Goal: Task Accomplishment & Management: Manage account settings

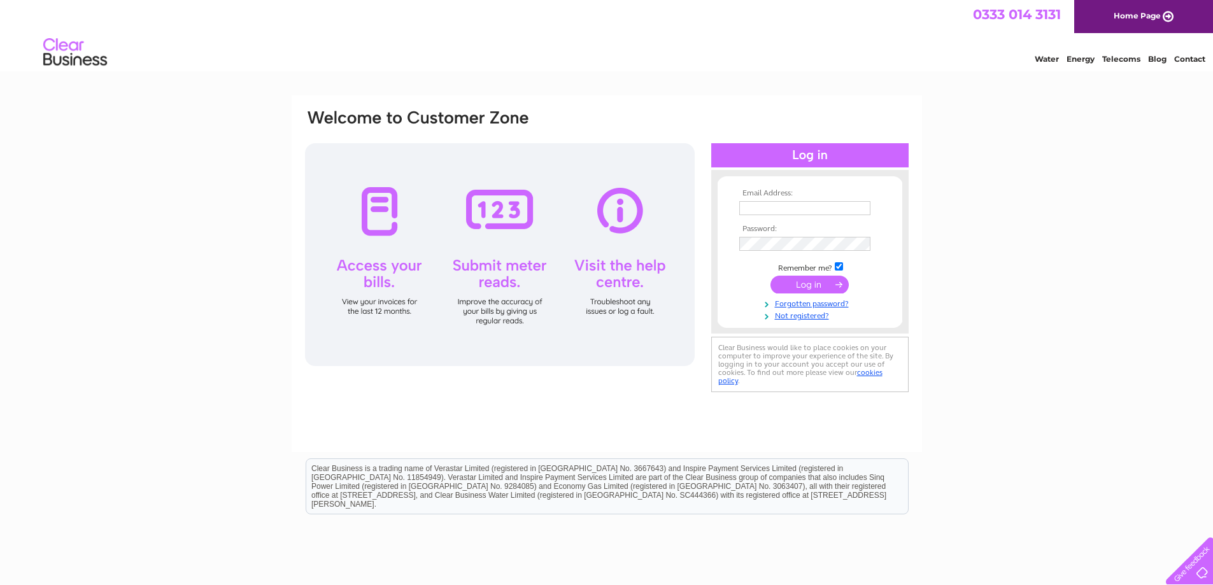
type input "manager@boasc.com"
click at [812, 288] on input "submit" at bounding box center [810, 285] width 78 height 18
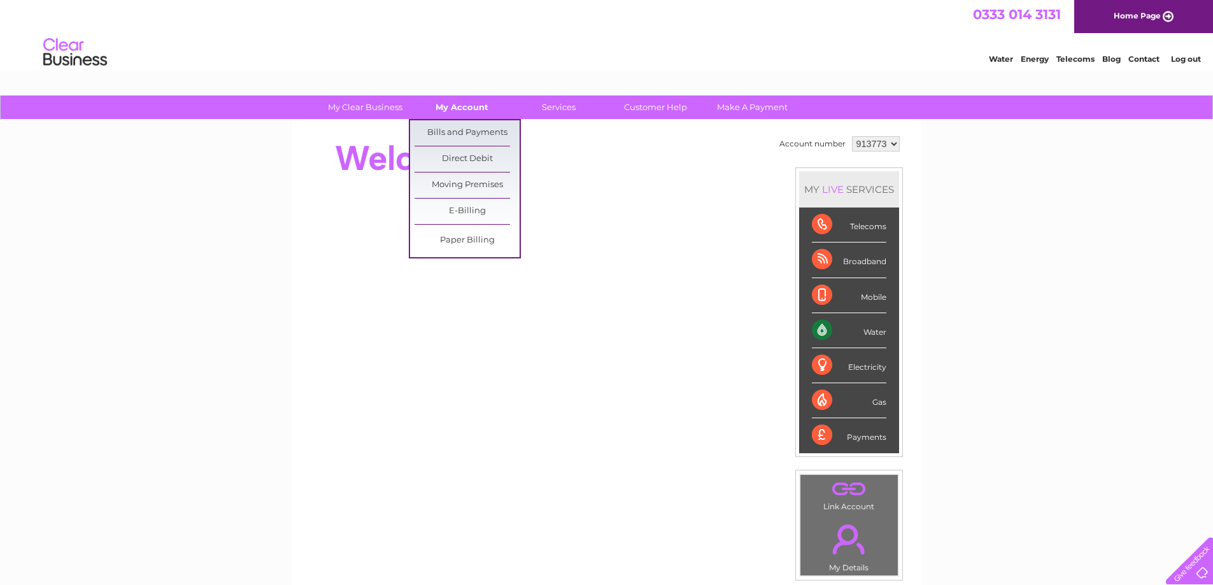
click at [473, 110] on link "My Account" at bounding box center [461, 108] width 105 height 24
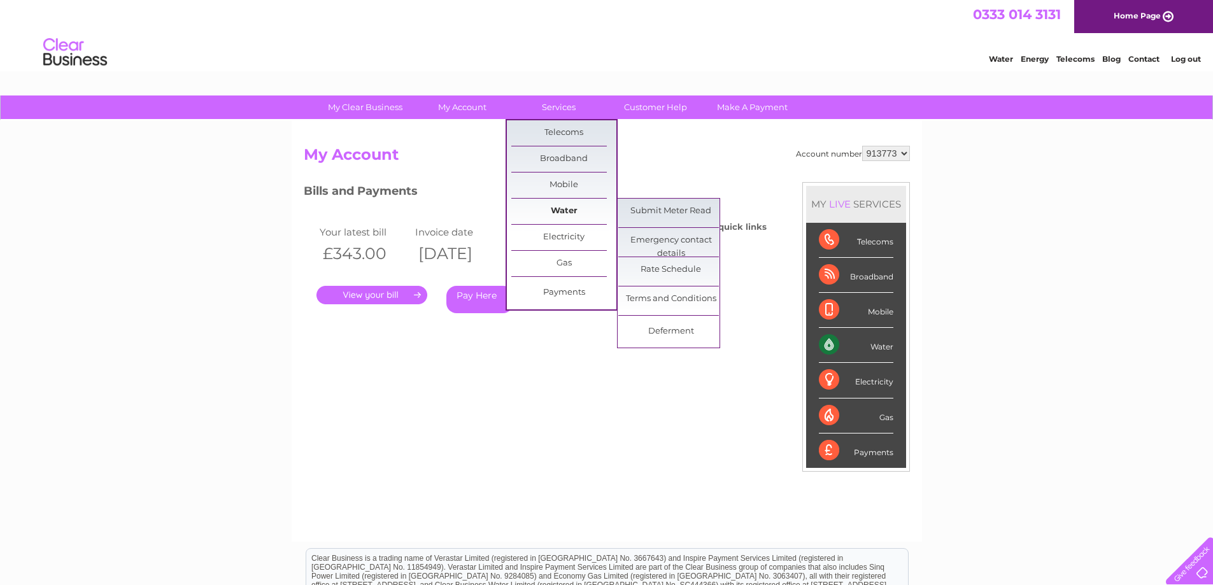
click at [551, 213] on link "Water" at bounding box center [563, 211] width 105 height 25
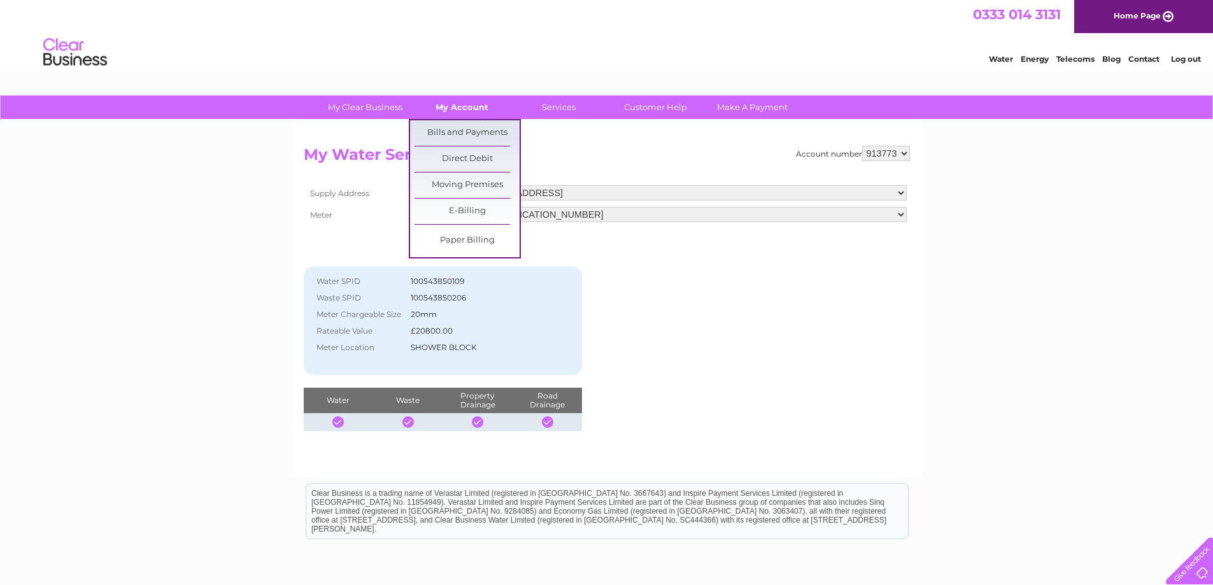
click at [464, 110] on link "My Account" at bounding box center [461, 108] width 105 height 24
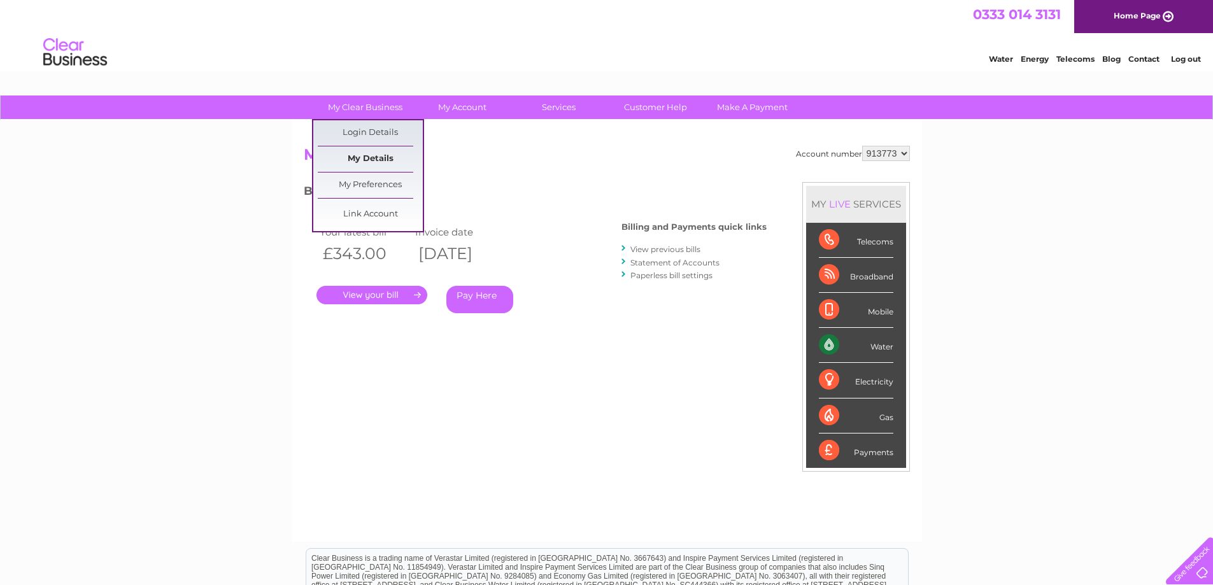
click at [368, 159] on link "My Details" at bounding box center [370, 158] width 105 height 25
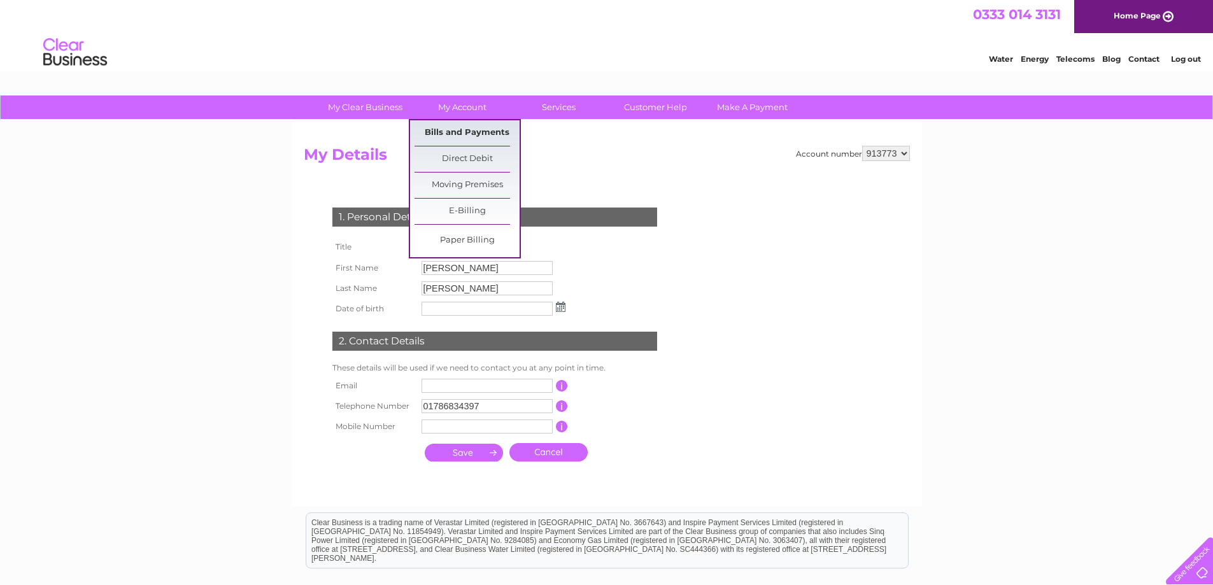
click at [462, 136] on link "Bills and Payments" at bounding box center [467, 132] width 105 height 25
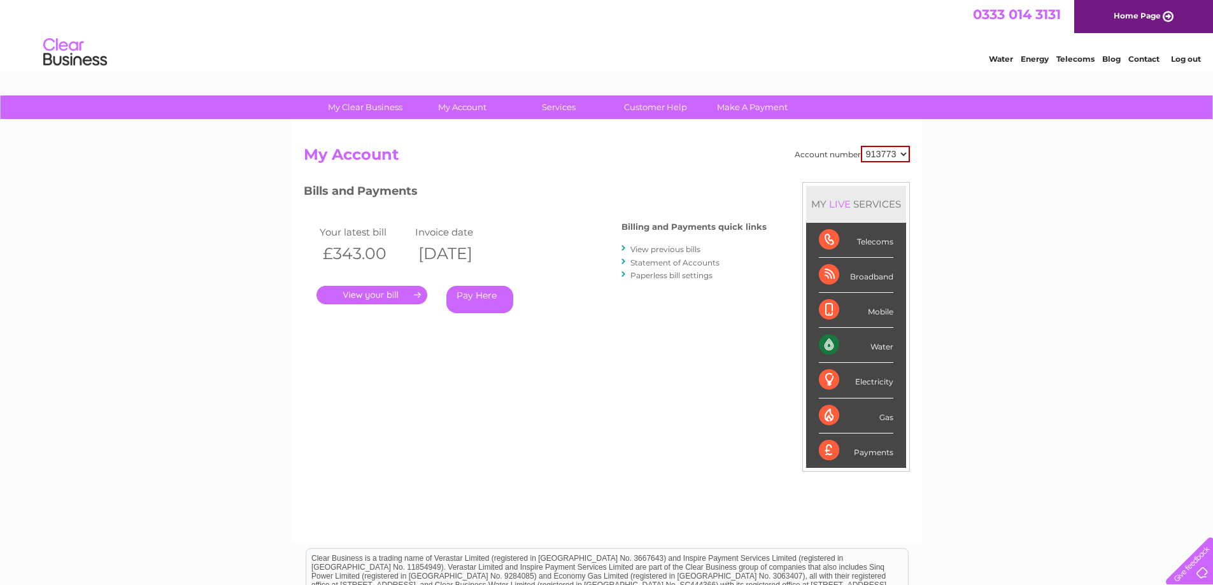
click at [646, 277] on link "Paperless bill settings" at bounding box center [671, 276] width 82 height 10
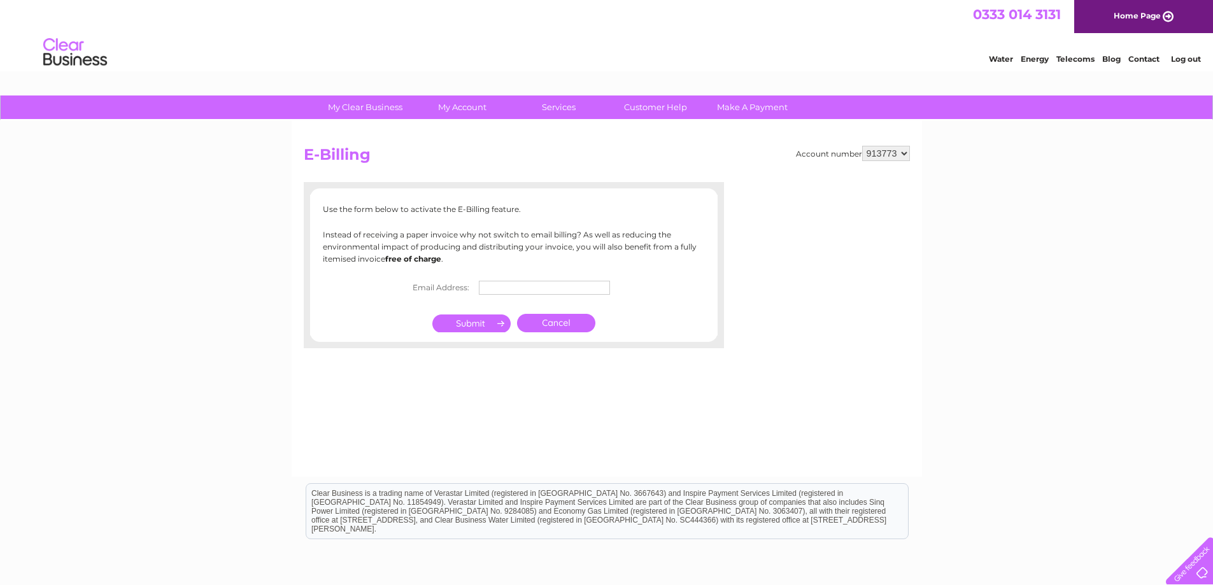
click at [501, 287] on input "text" at bounding box center [544, 288] width 131 height 14
type input "admin_team@boasc.com"
click at [477, 331] on input "submit" at bounding box center [471, 324] width 78 height 18
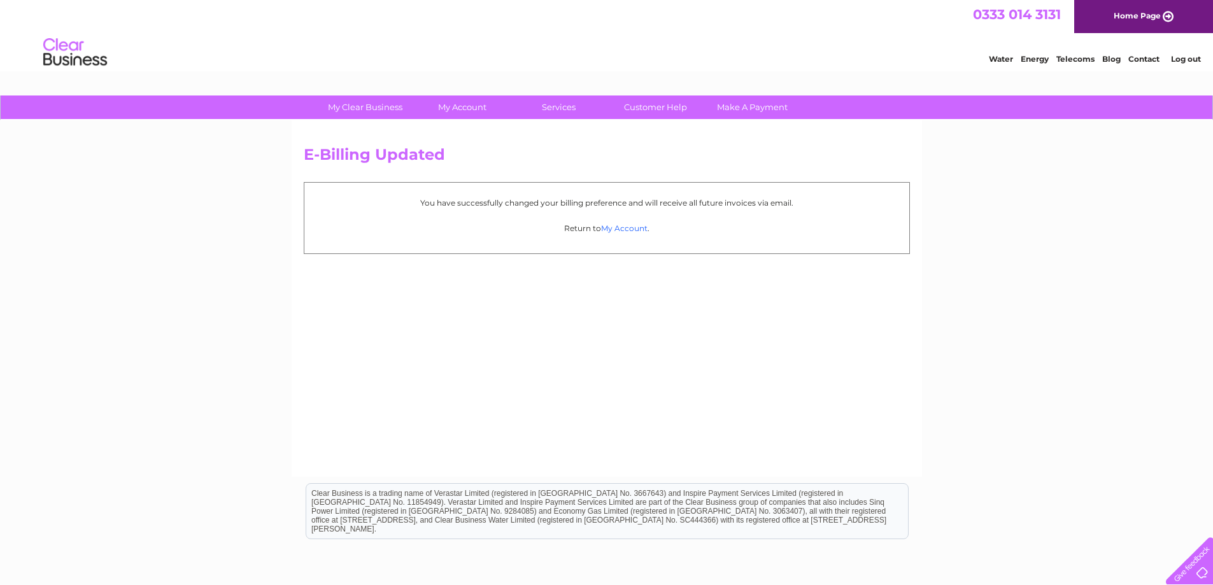
click at [618, 228] on link "My Account" at bounding box center [624, 229] width 46 height 10
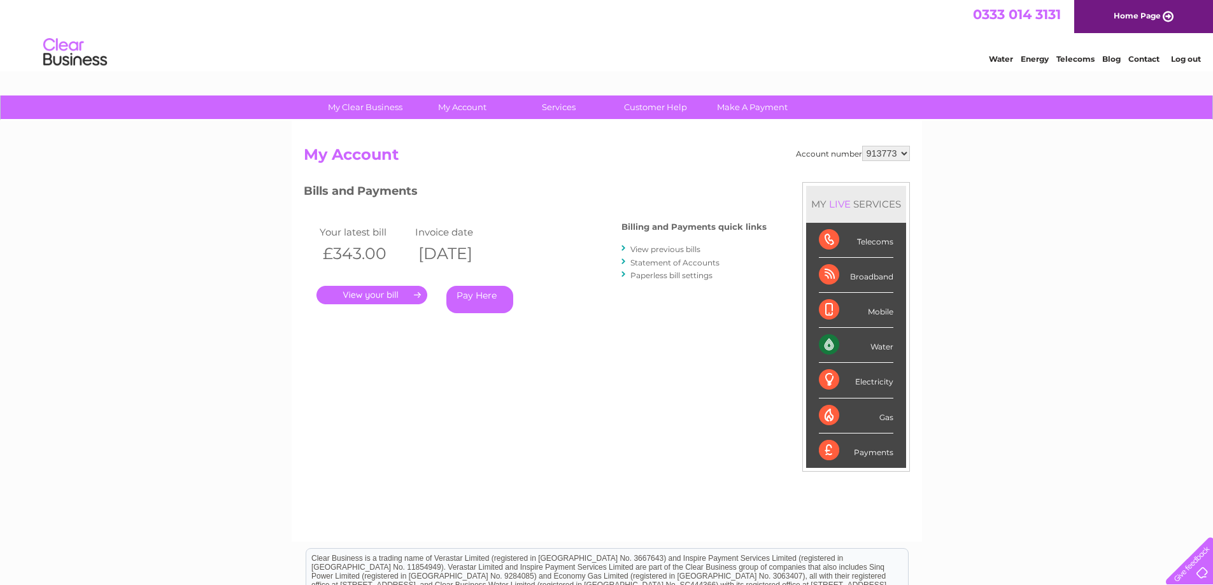
scroll to position [21, 0]
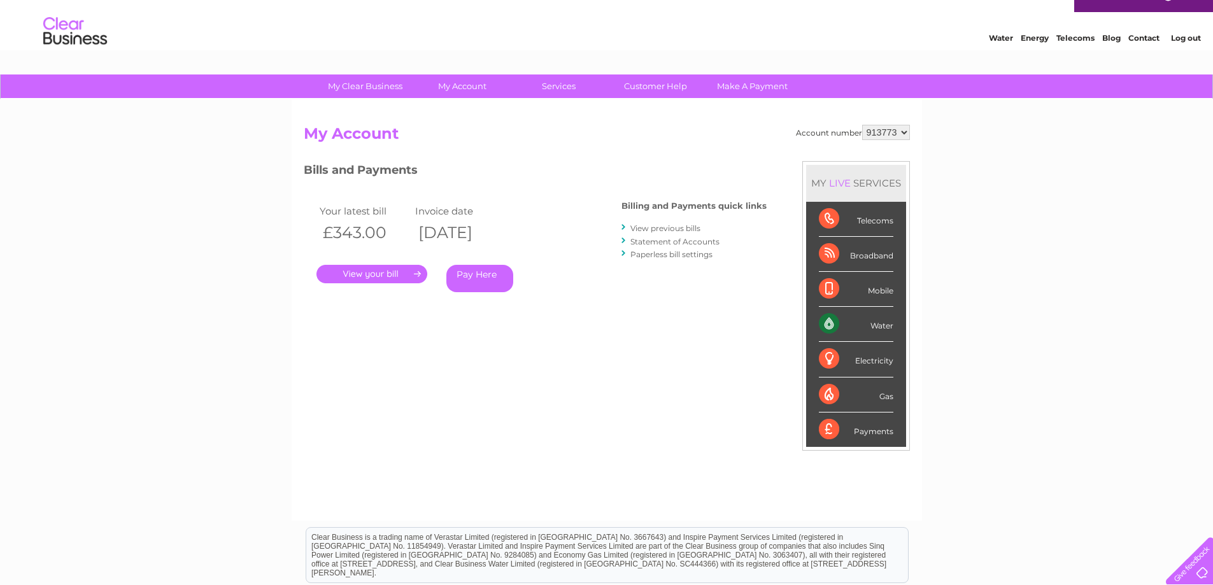
click at [382, 270] on link "." at bounding box center [372, 274] width 111 height 18
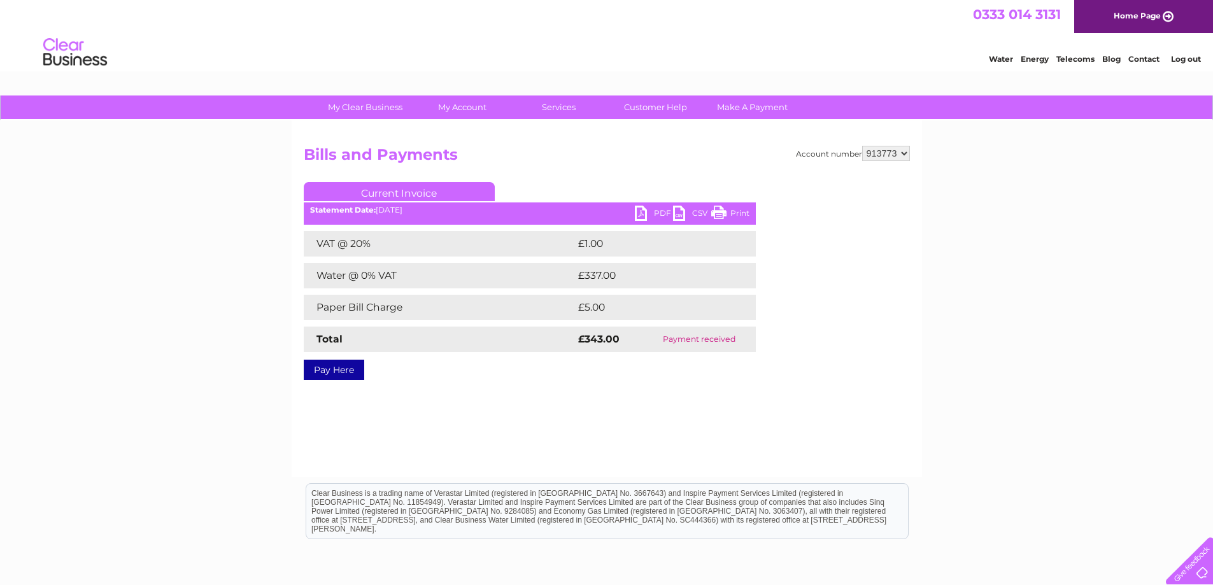
click at [653, 211] on link "PDF" at bounding box center [654, 215] width 38 height 18
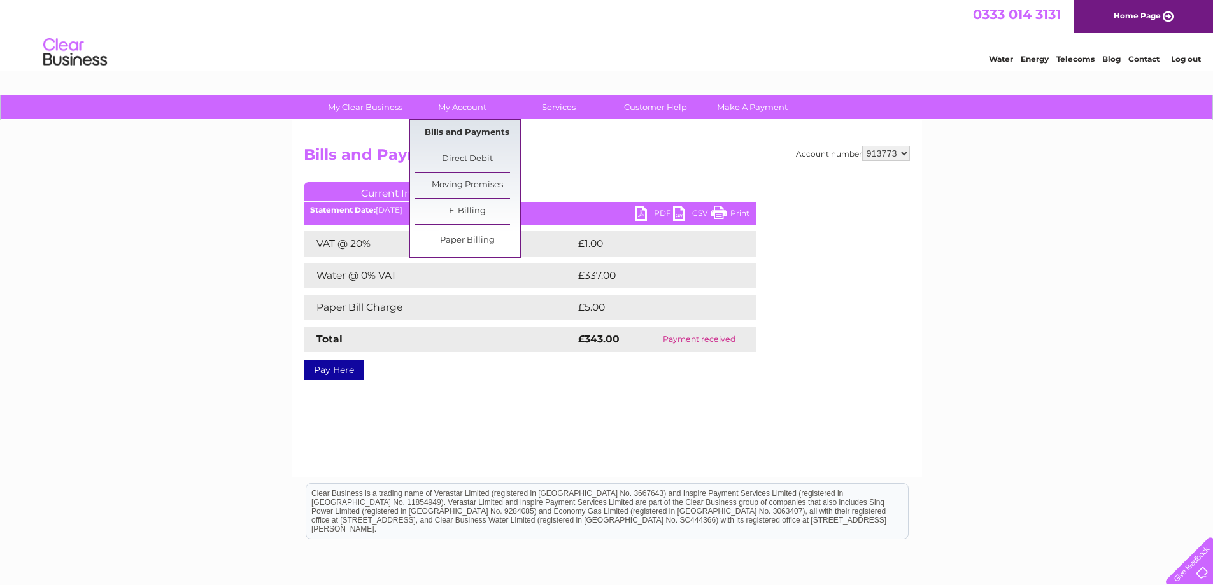
click at [473, 132] on link "Bills and Payments" at bounding box center [467, 132] width 105 height 25
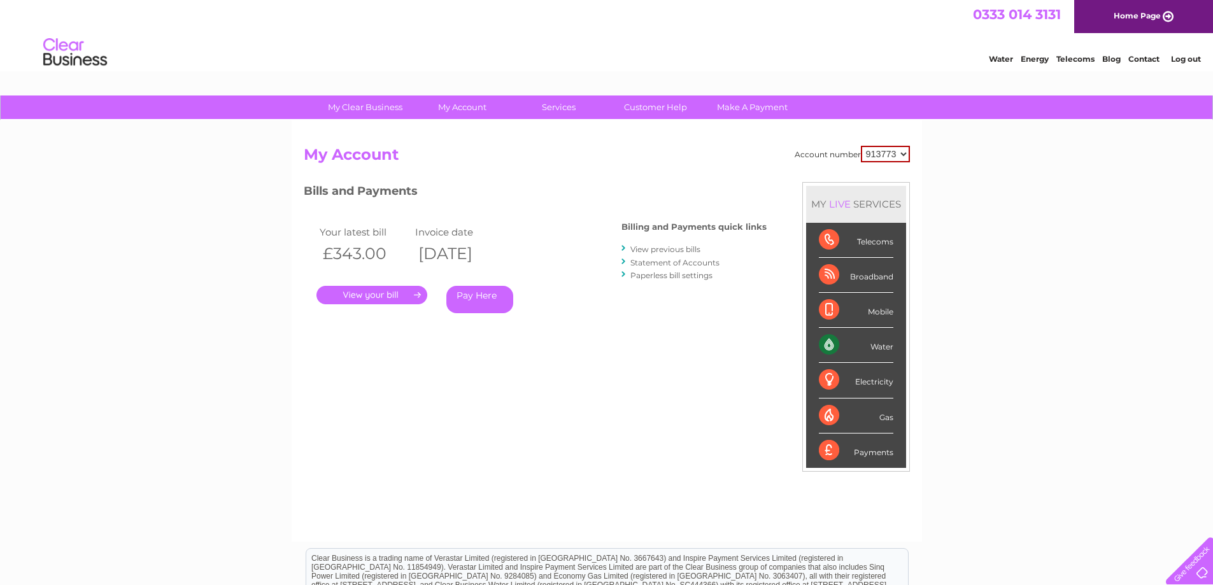
click at [653, 250] on link "View previous bills" at bounding box center [665, 250] width 70 height 10
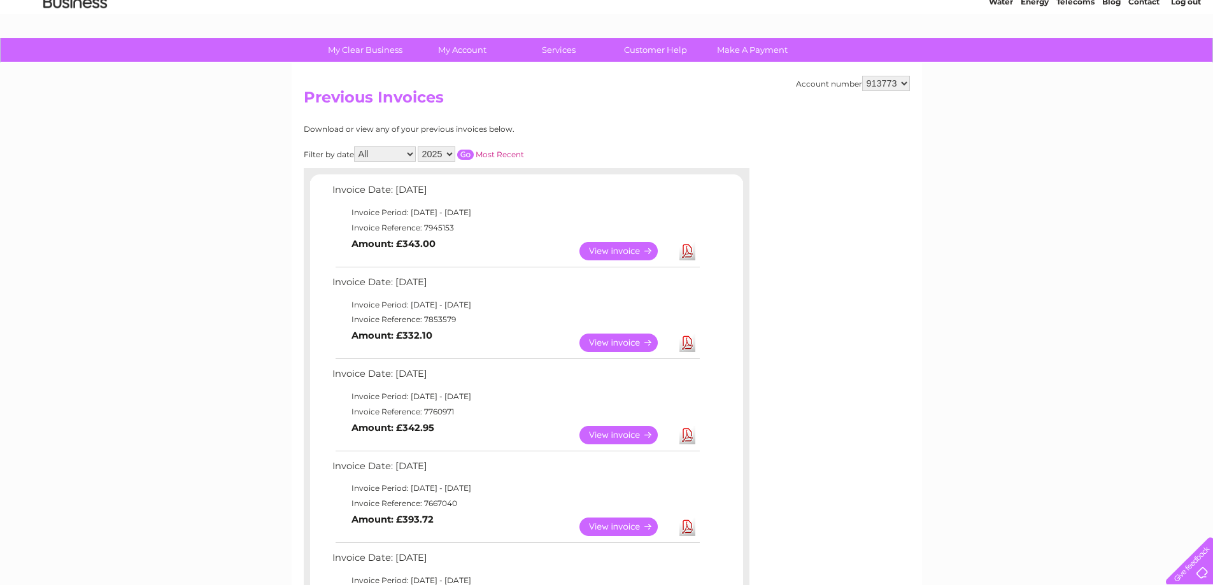
scroll to position [64, 0]
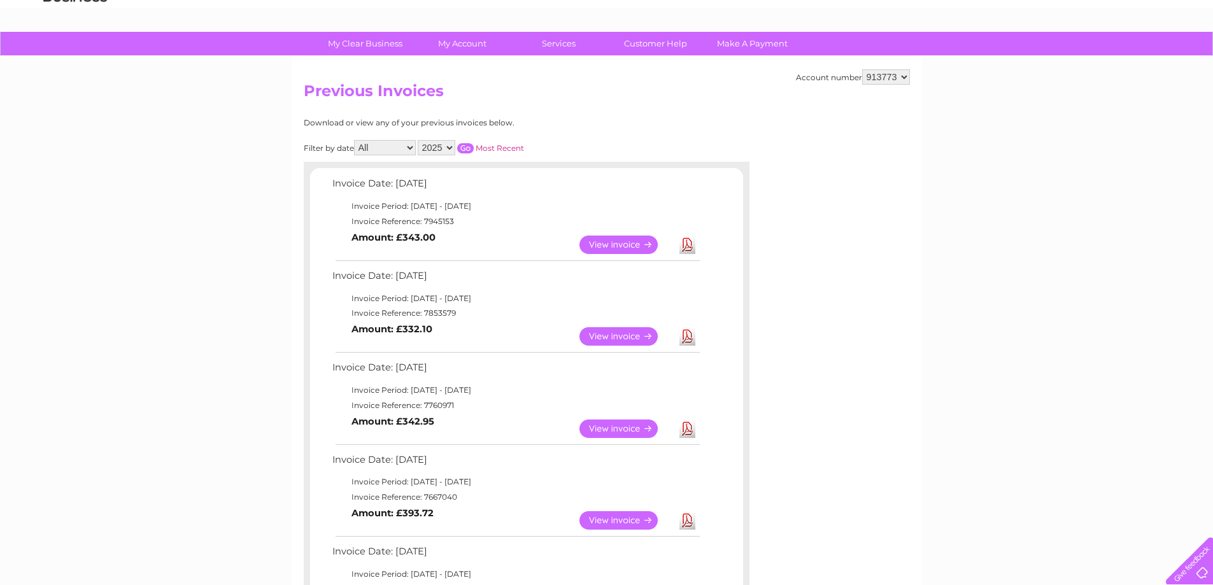
click at [685, 245] on link "Download" at bounding box center [688, 245] width 16 height 18
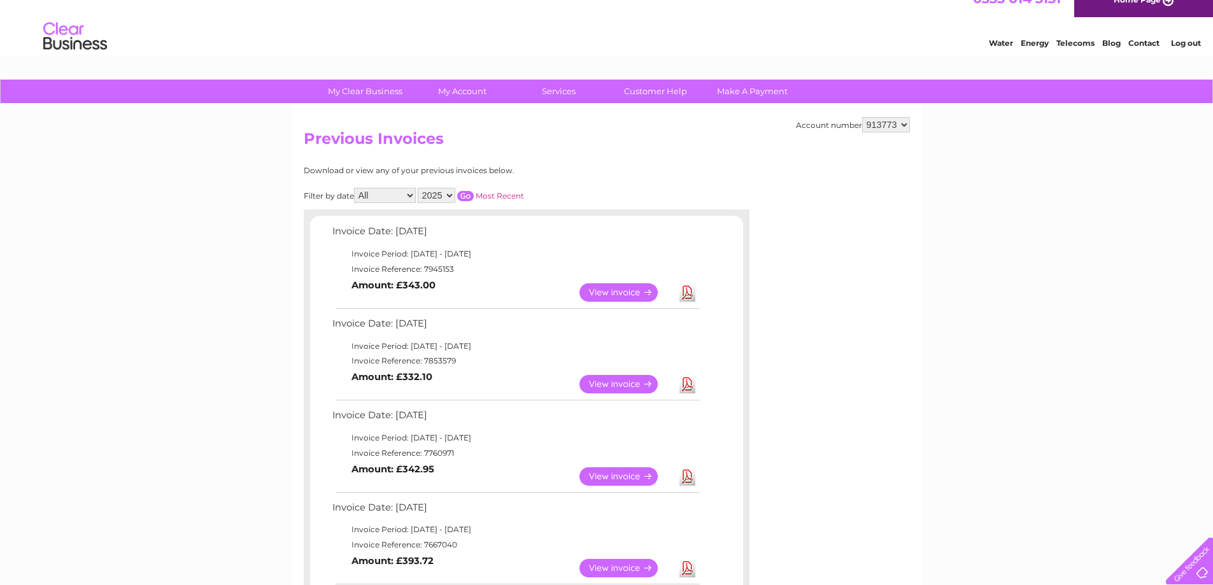
scroll to position [0, 0]
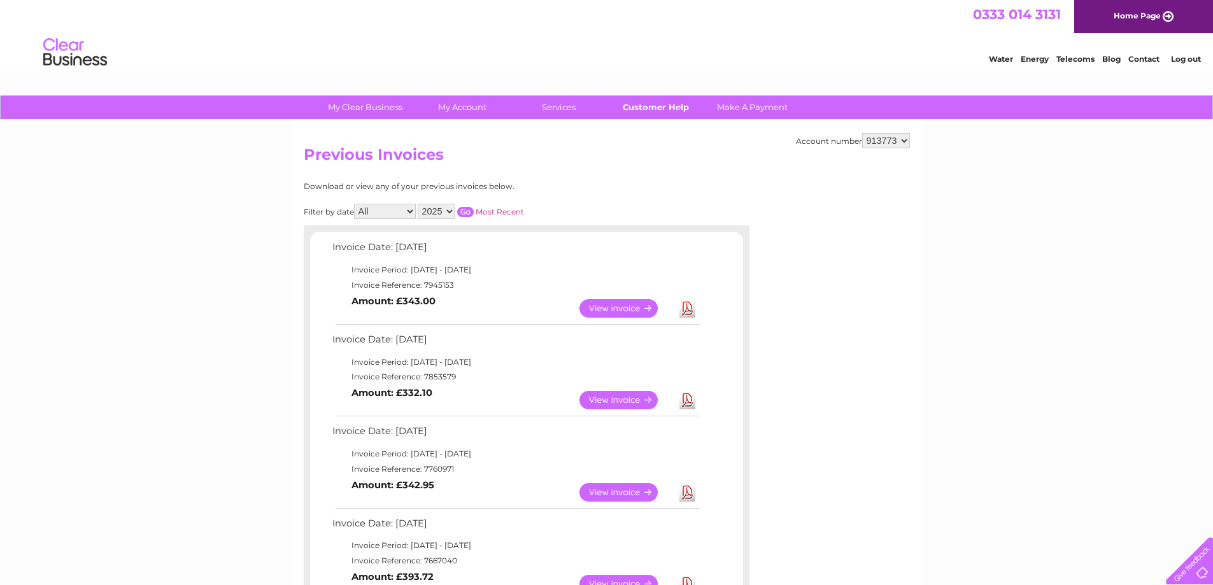
click at [654, 110] on link "Customer Help" at bounding box center [655, 108] width 105 height 24
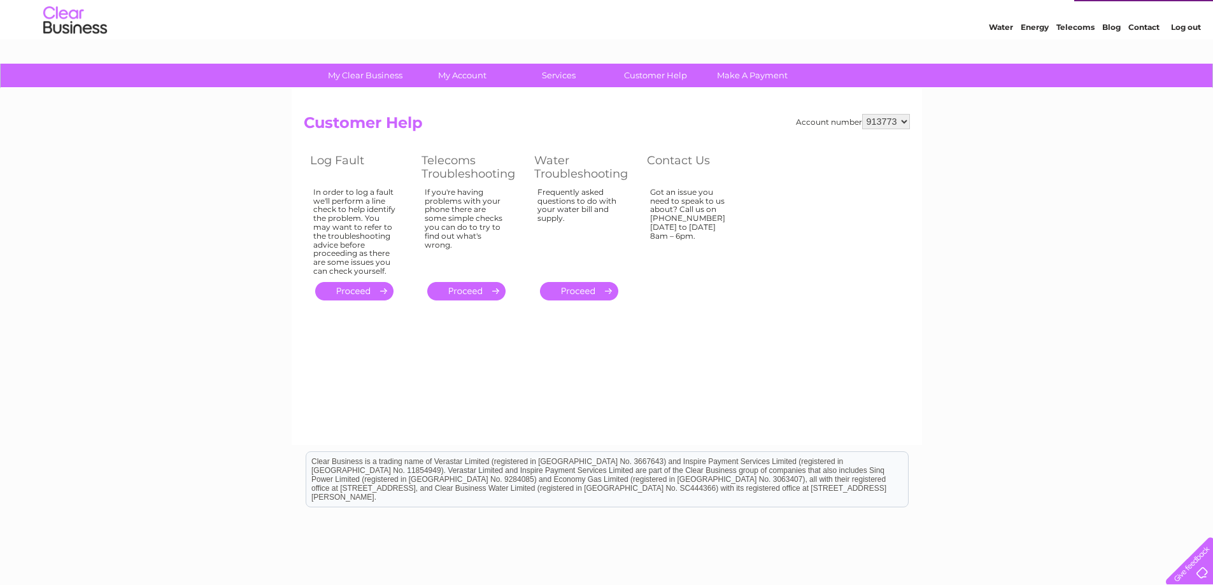
scroll to position [21, 0]
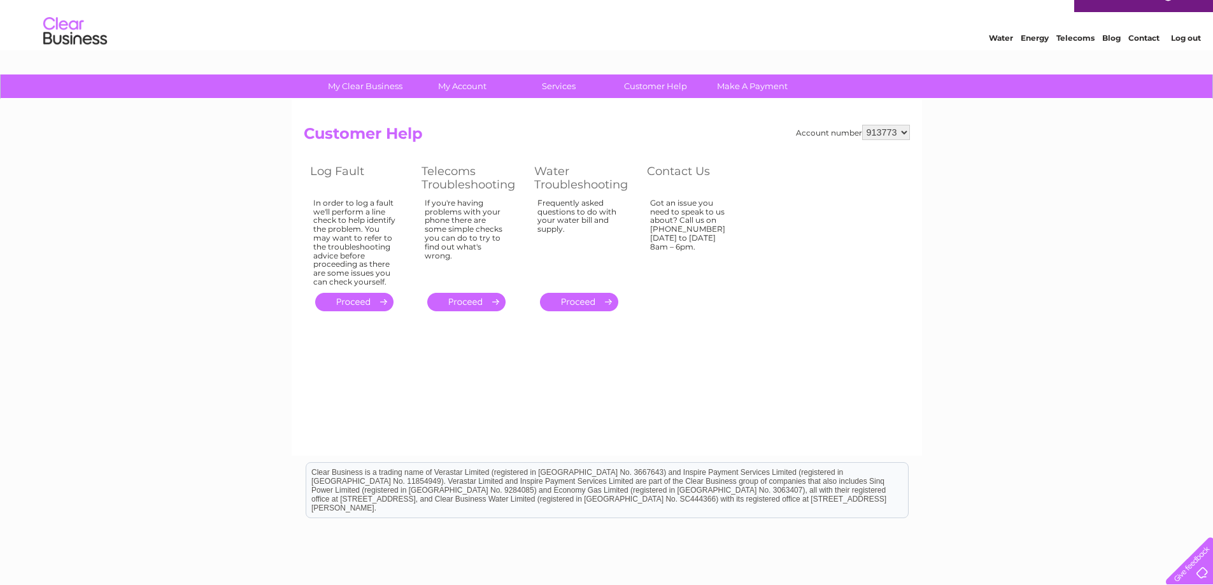
click at [591, 309] on link "." at bounding box center [579, 302] width 78 height 18
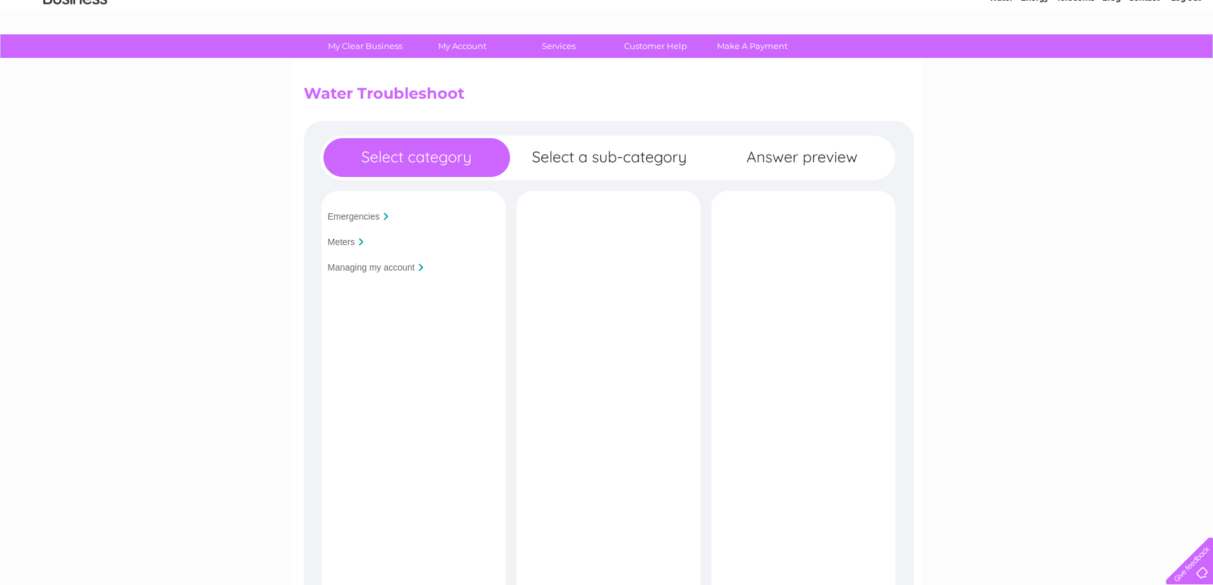
scroll to position [64, 0]
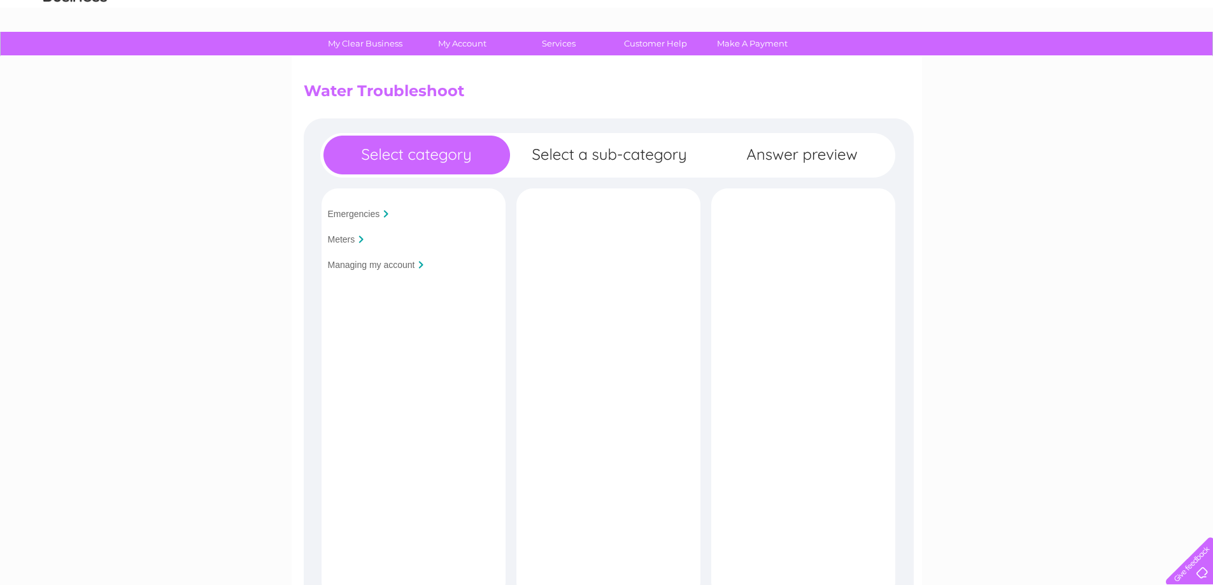
click at [404, 267] on input "Managing my account" at bounding box center [371, 265] width 87 height 10
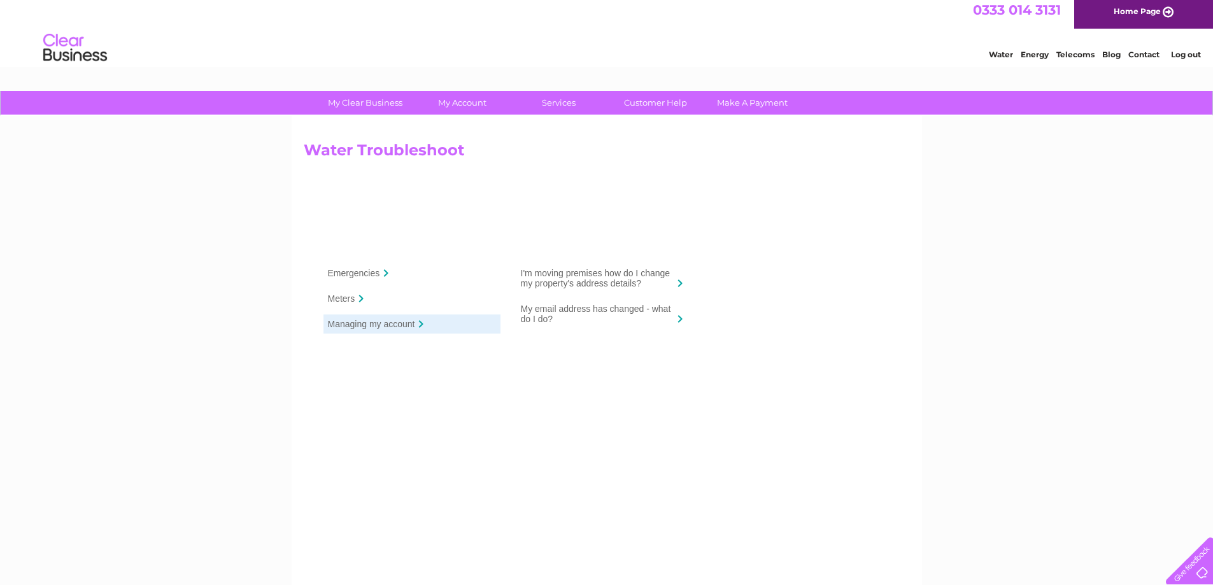
scroll to position [0, 0]
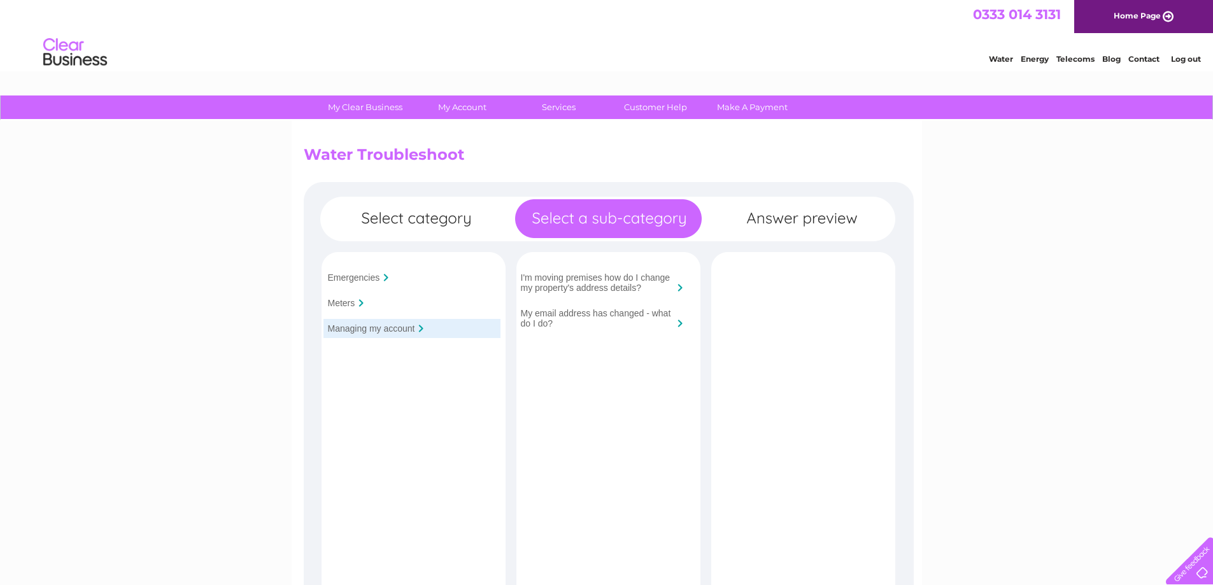
click at [1131, 18] on link "Home Page" at bounding box center [1143, 16] width 139 height 33
